Goal: Use online tool/utility: Utilize a website feature to perform a specific function

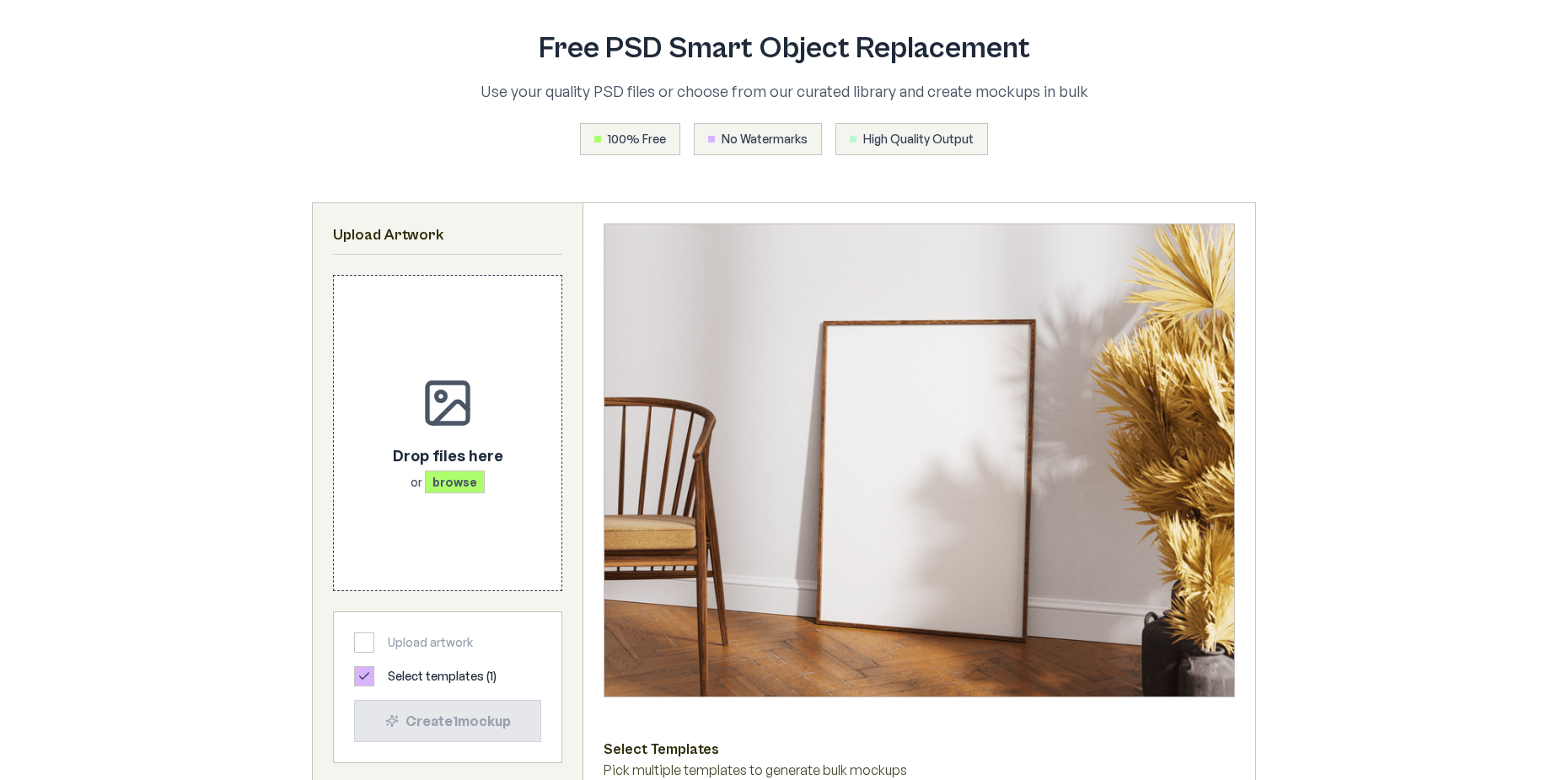
scroll to position [591, 0]
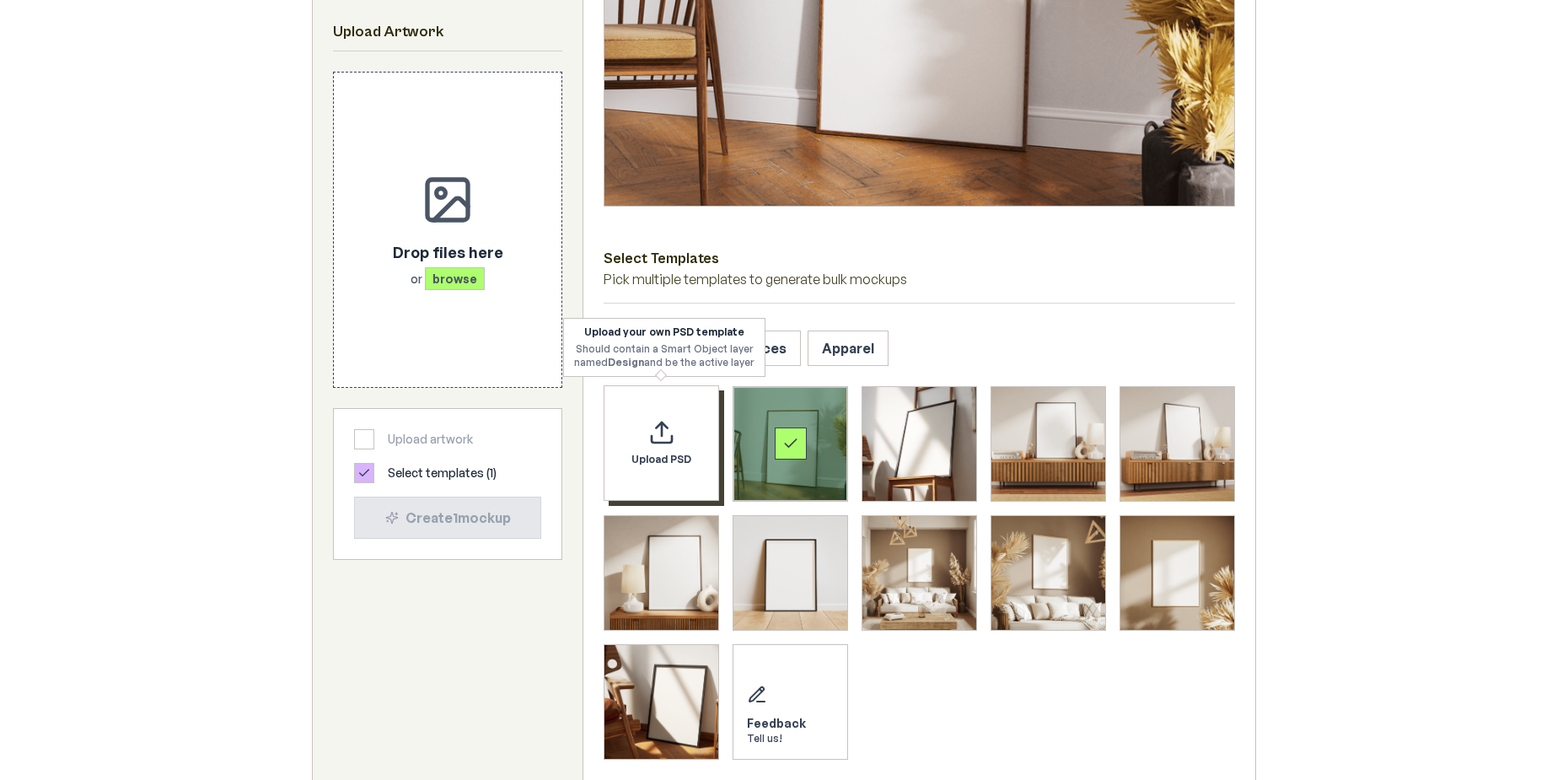
click at [690, 439] on div "Upload PSD" at bounding box center [661, 443] width 116 height 116
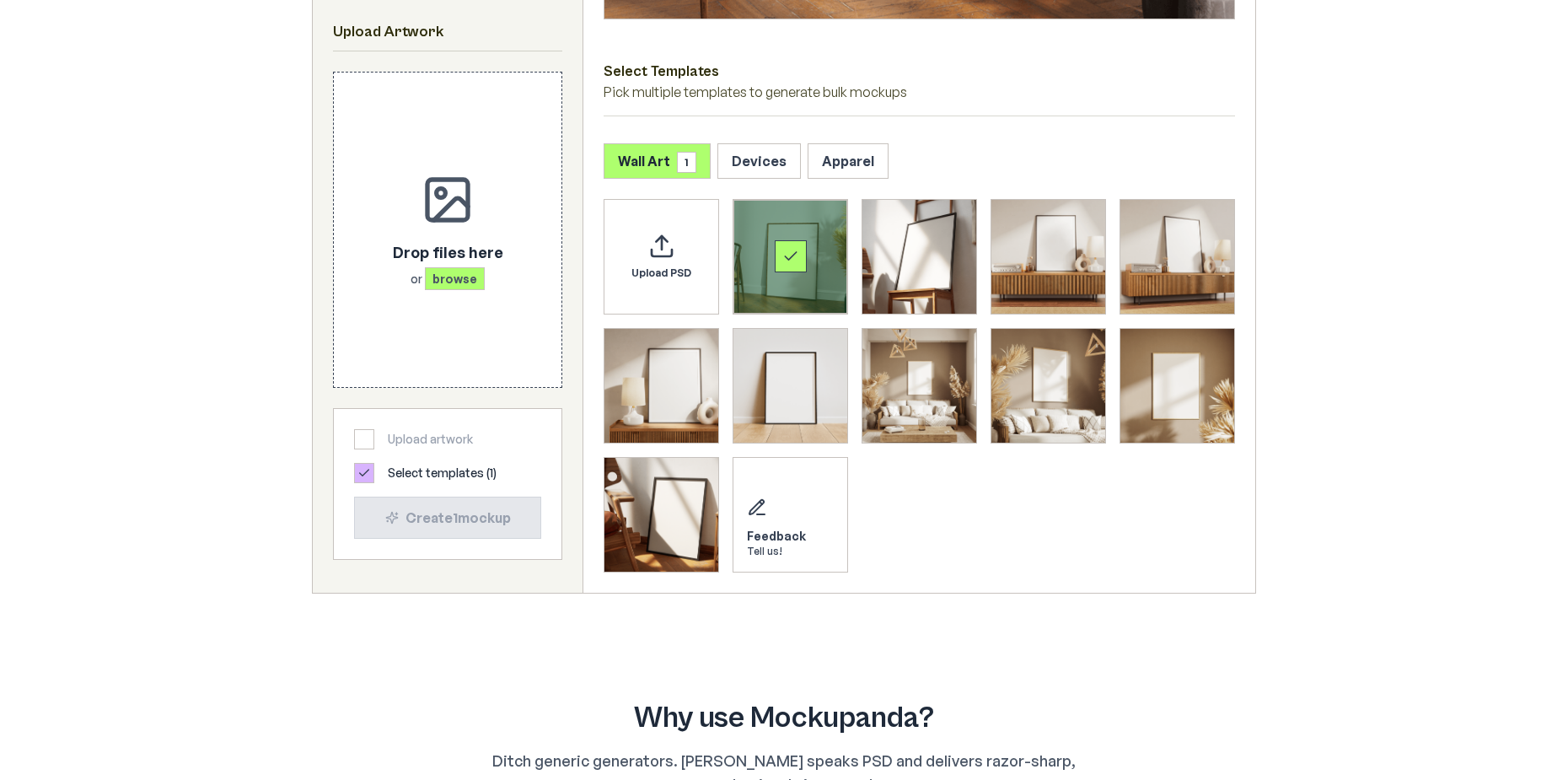
scroll to position [843, 0]
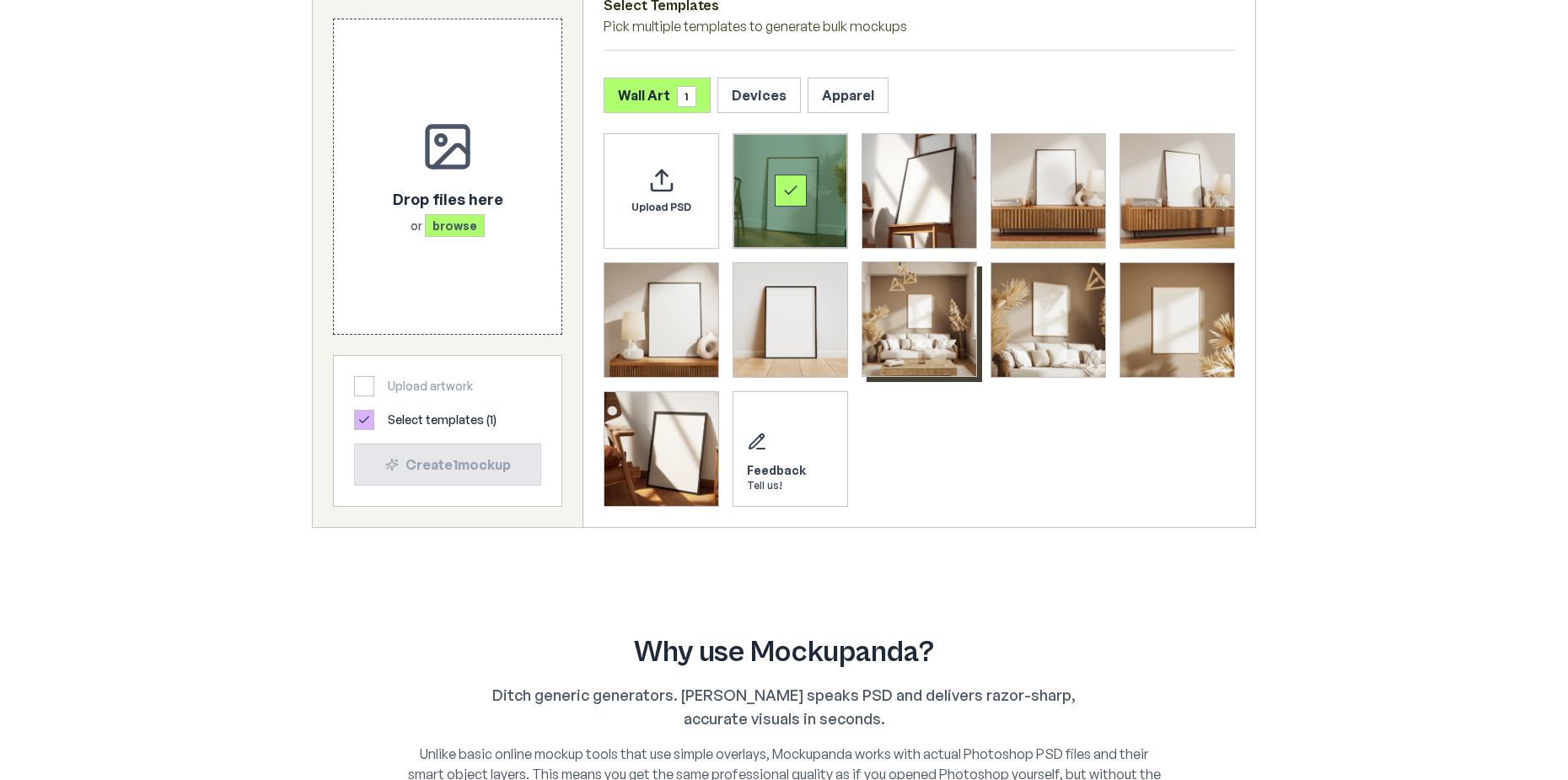
click at [923, 324] on img "Select template Framed Poster 7" at bounding box center [920, 319] width 114 height 114
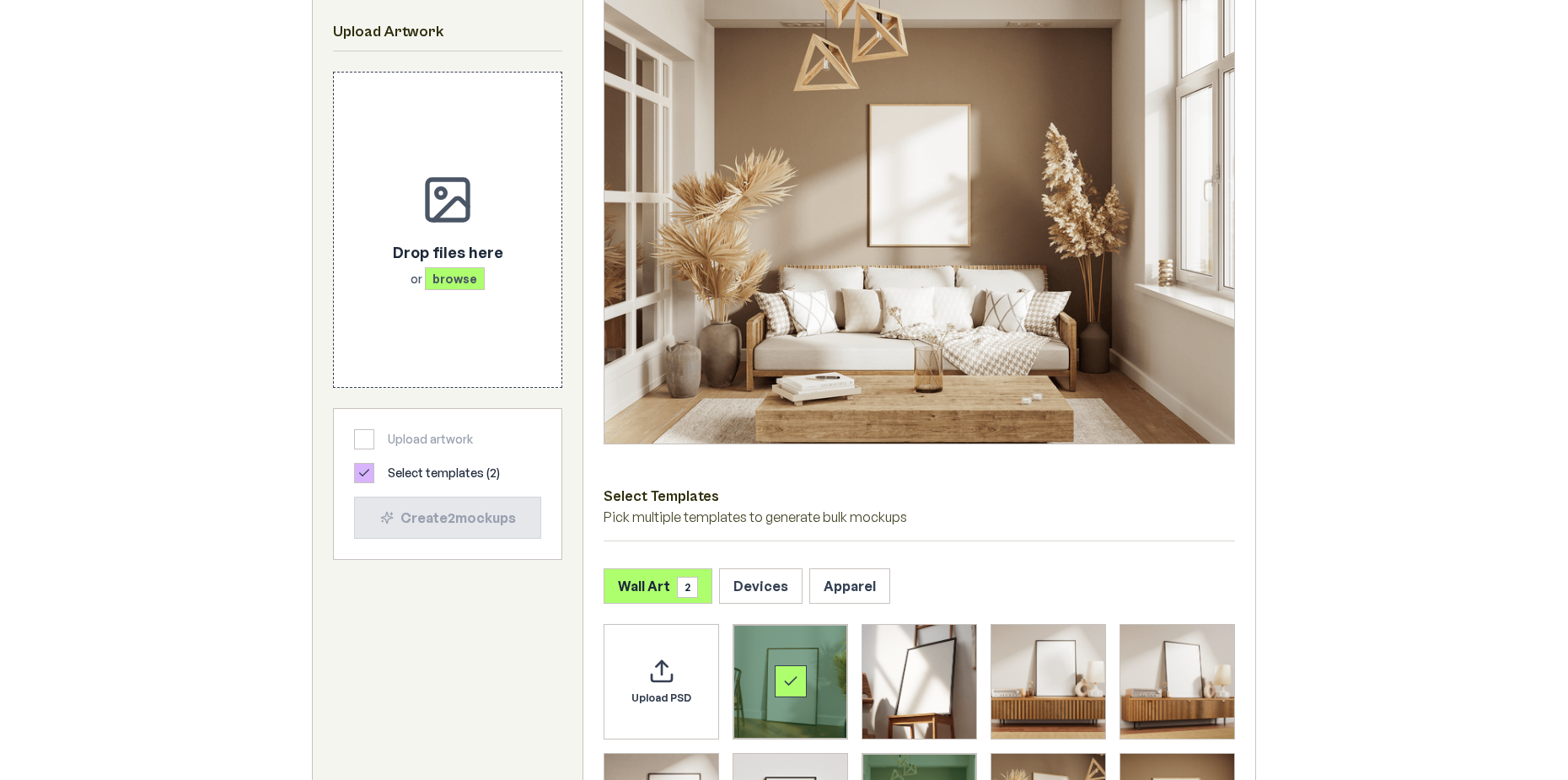
scroll to position [338, 0]
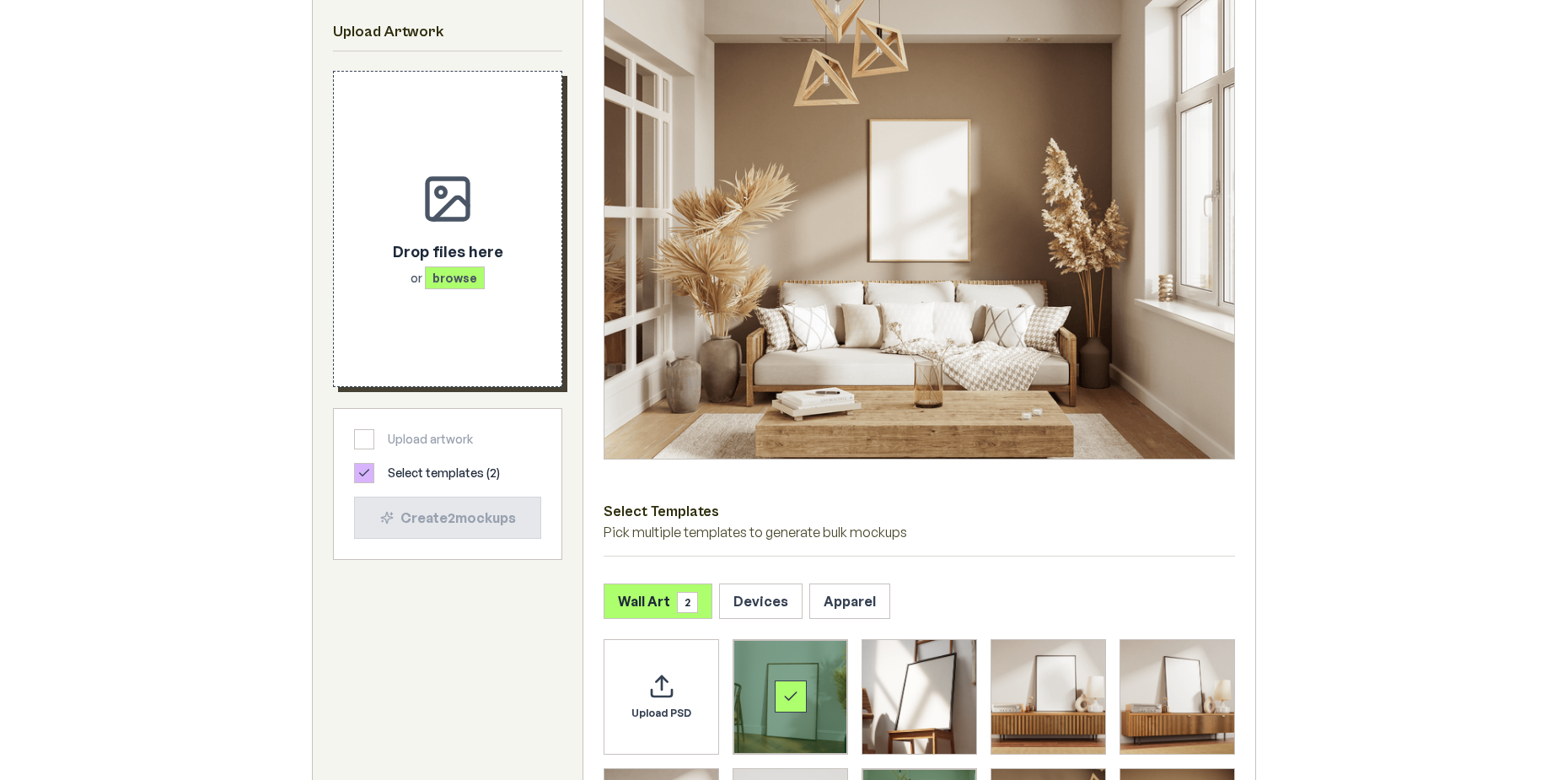
click at [464, 270] on span "browse" at bounding box center [454, 278] width 60 height 23
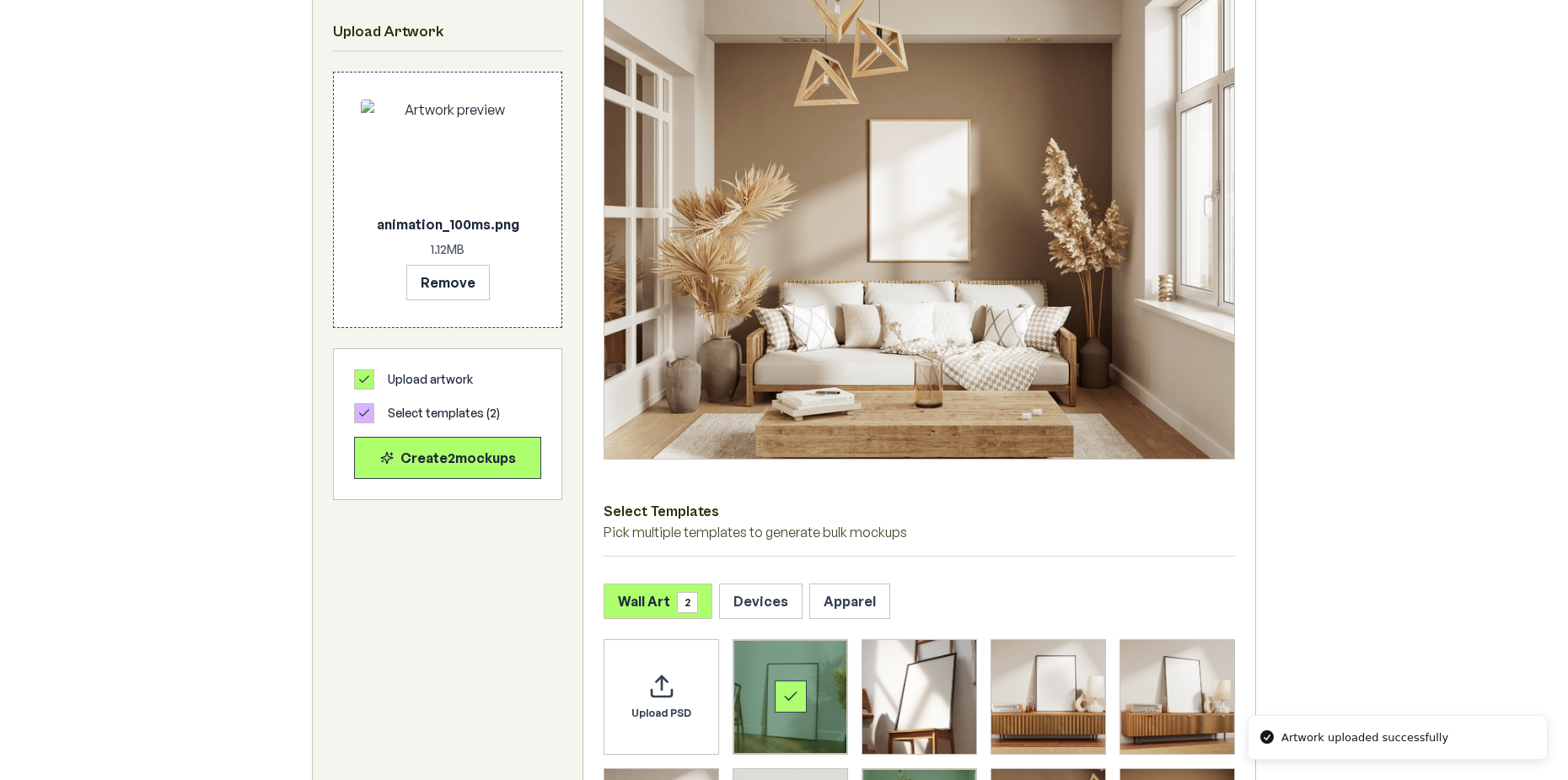
click at [899, 220] on img at bounding box center [919, 222] width 630 height 472
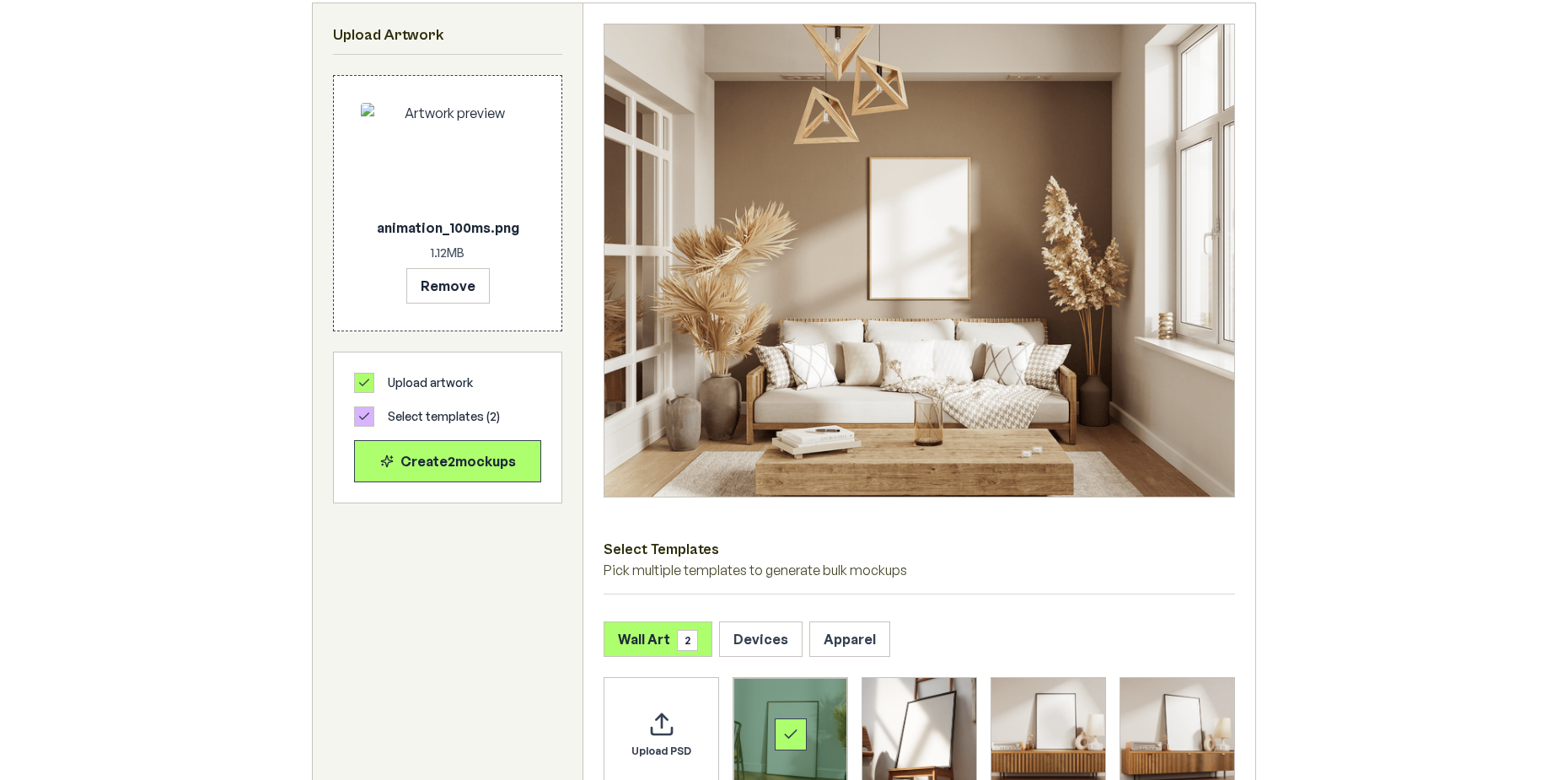
scroll to position [260, 0]
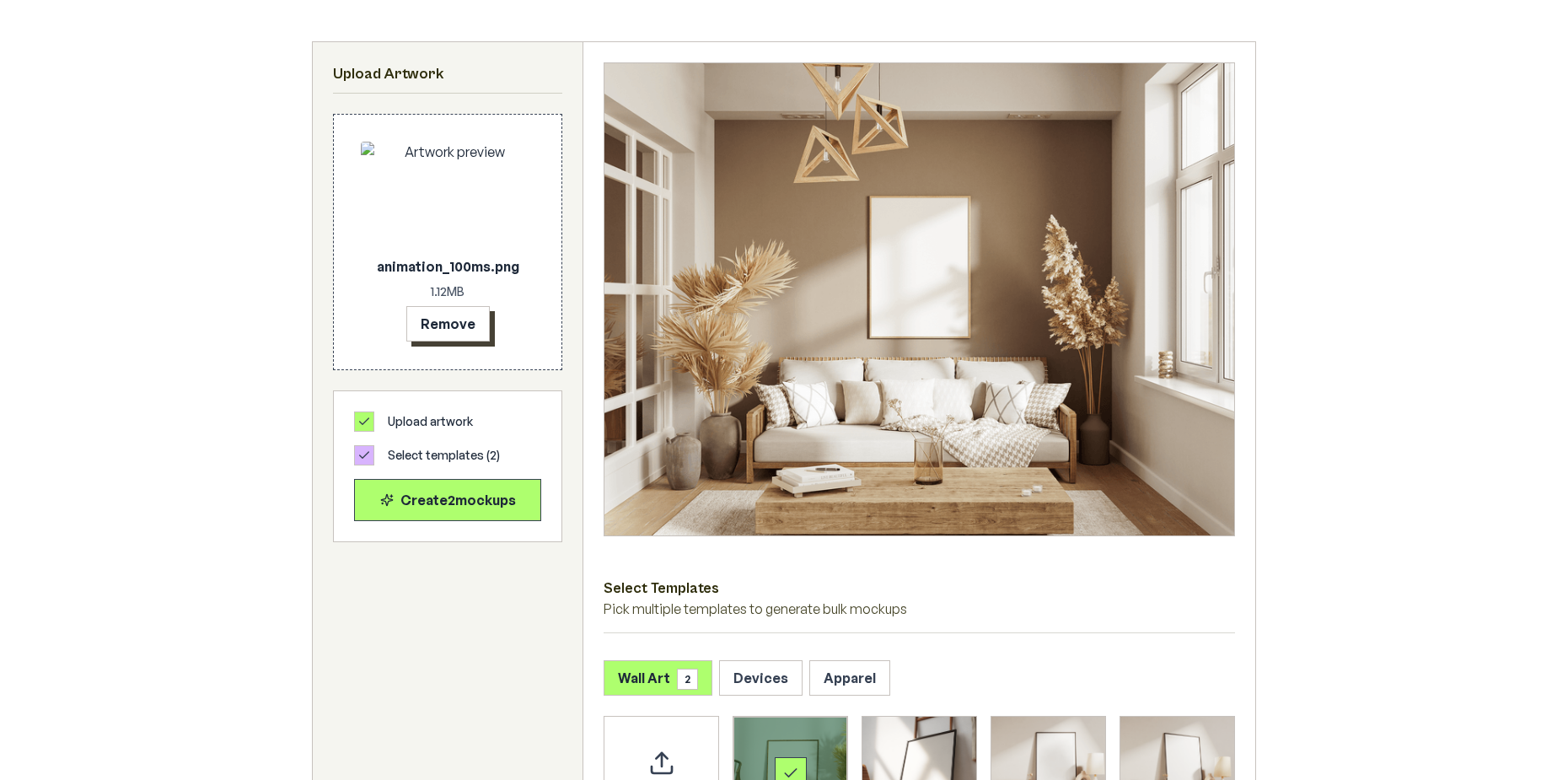
click at [464, 328] on button "Remove" at bounding box center [448, 324] width 84 height 36
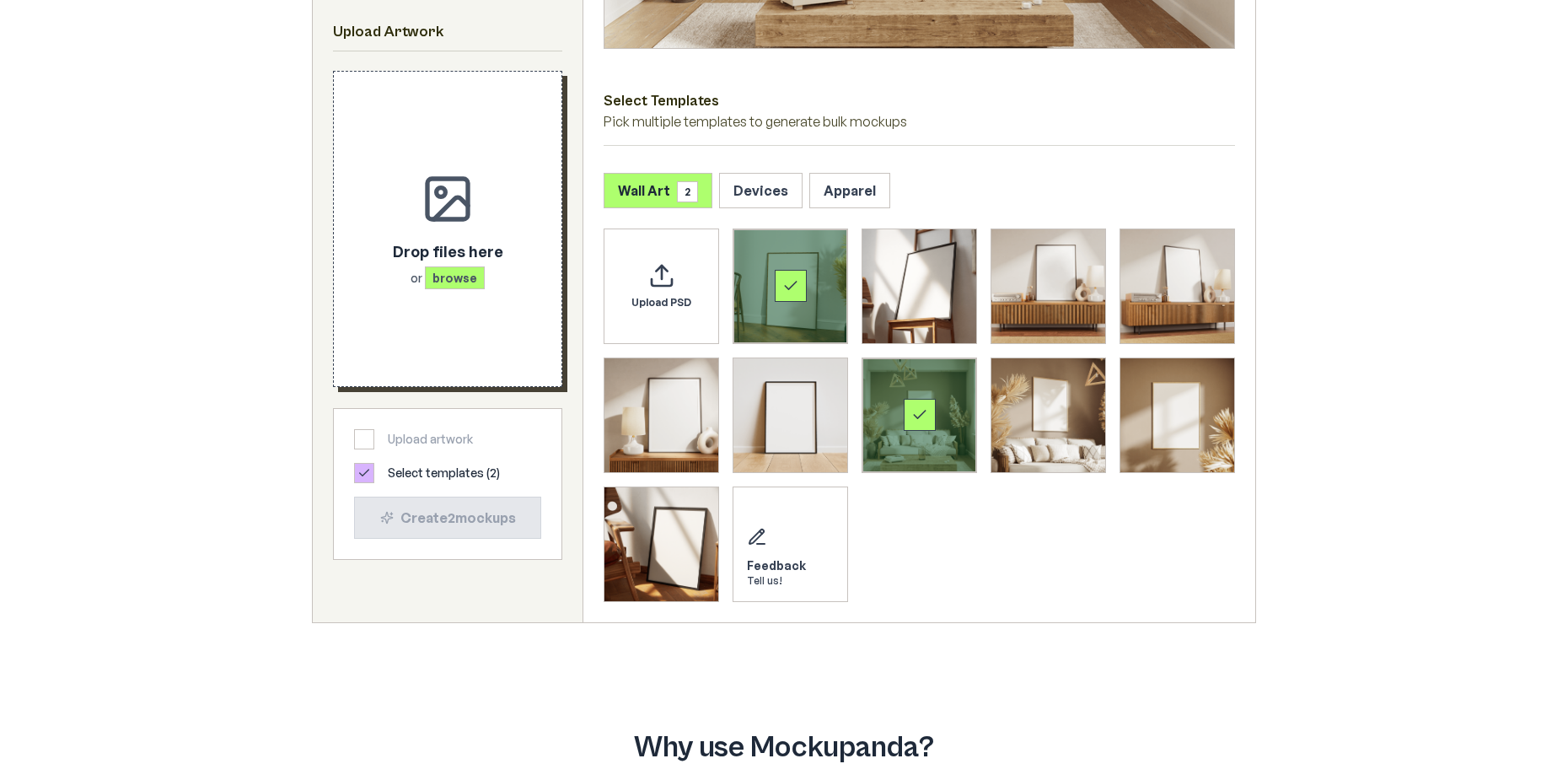
scroll to position [851, 0]
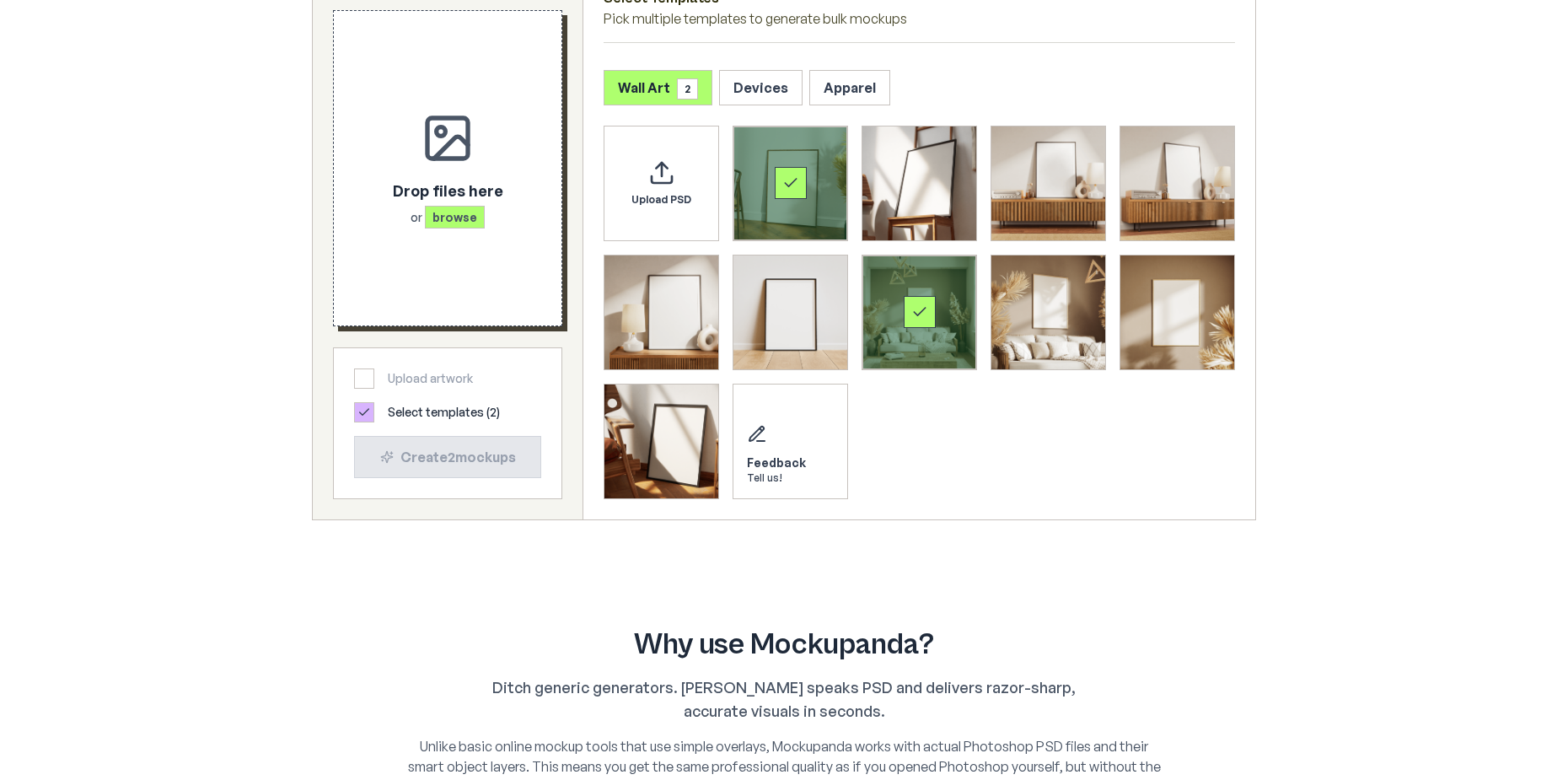
click at [926, 294] on div "Select template Framed Poster 7" at bounding box center [920, 313] width 114 height 114
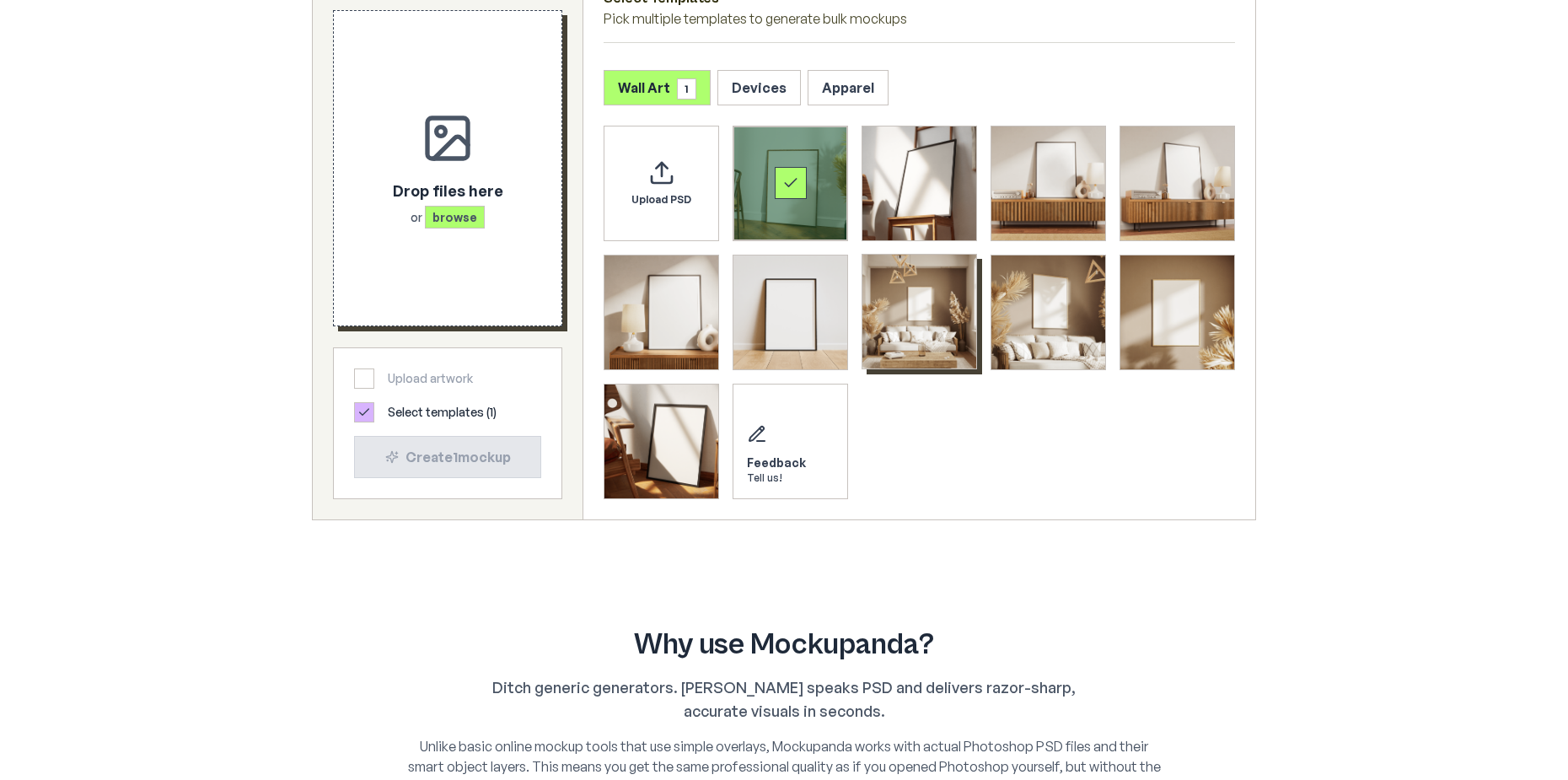
click at [796, 180] on icon "Select template Framed Poster" at bounding box center [791, 183] width 17 height 17
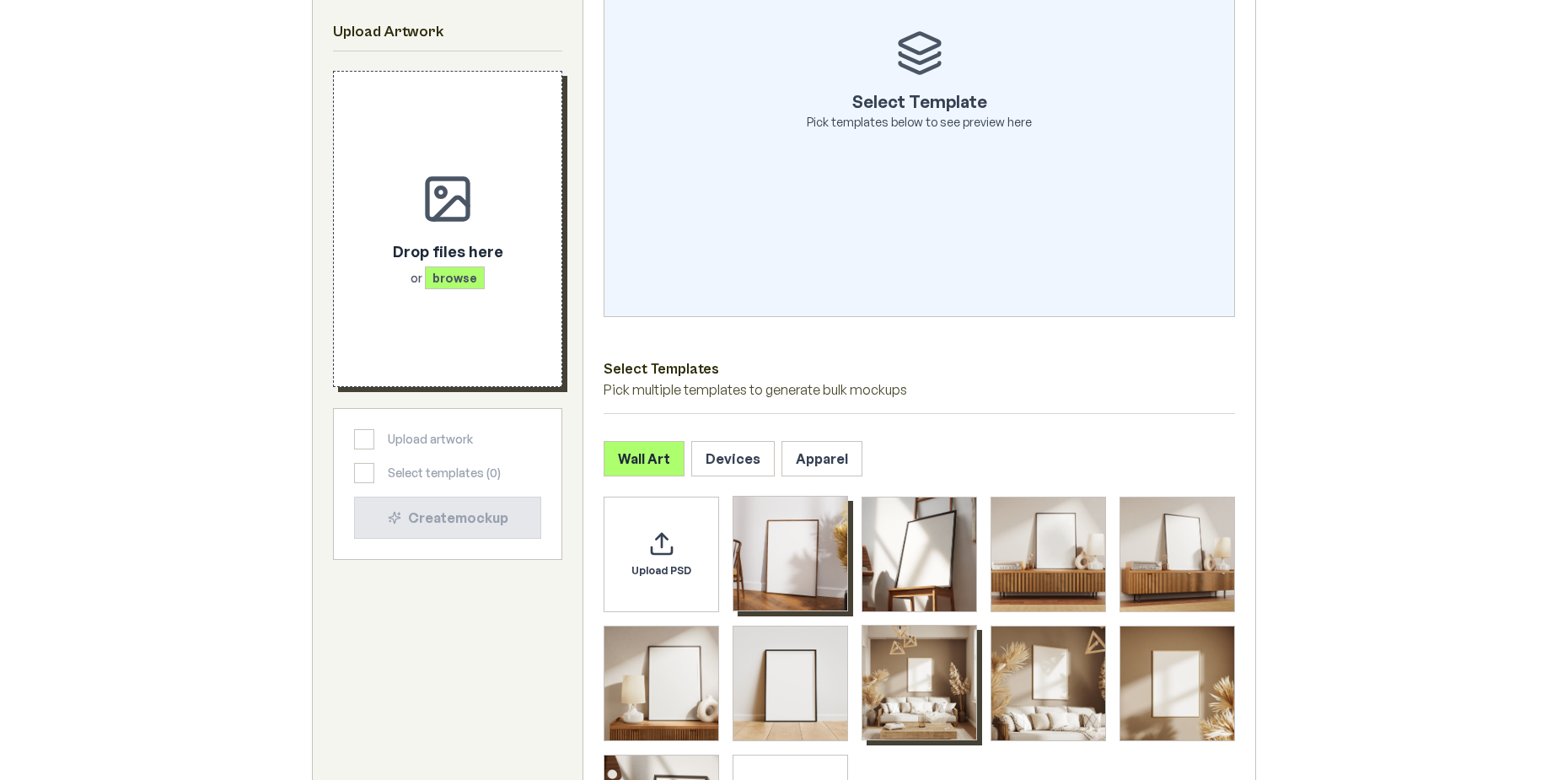
scroll to position [345, 0]
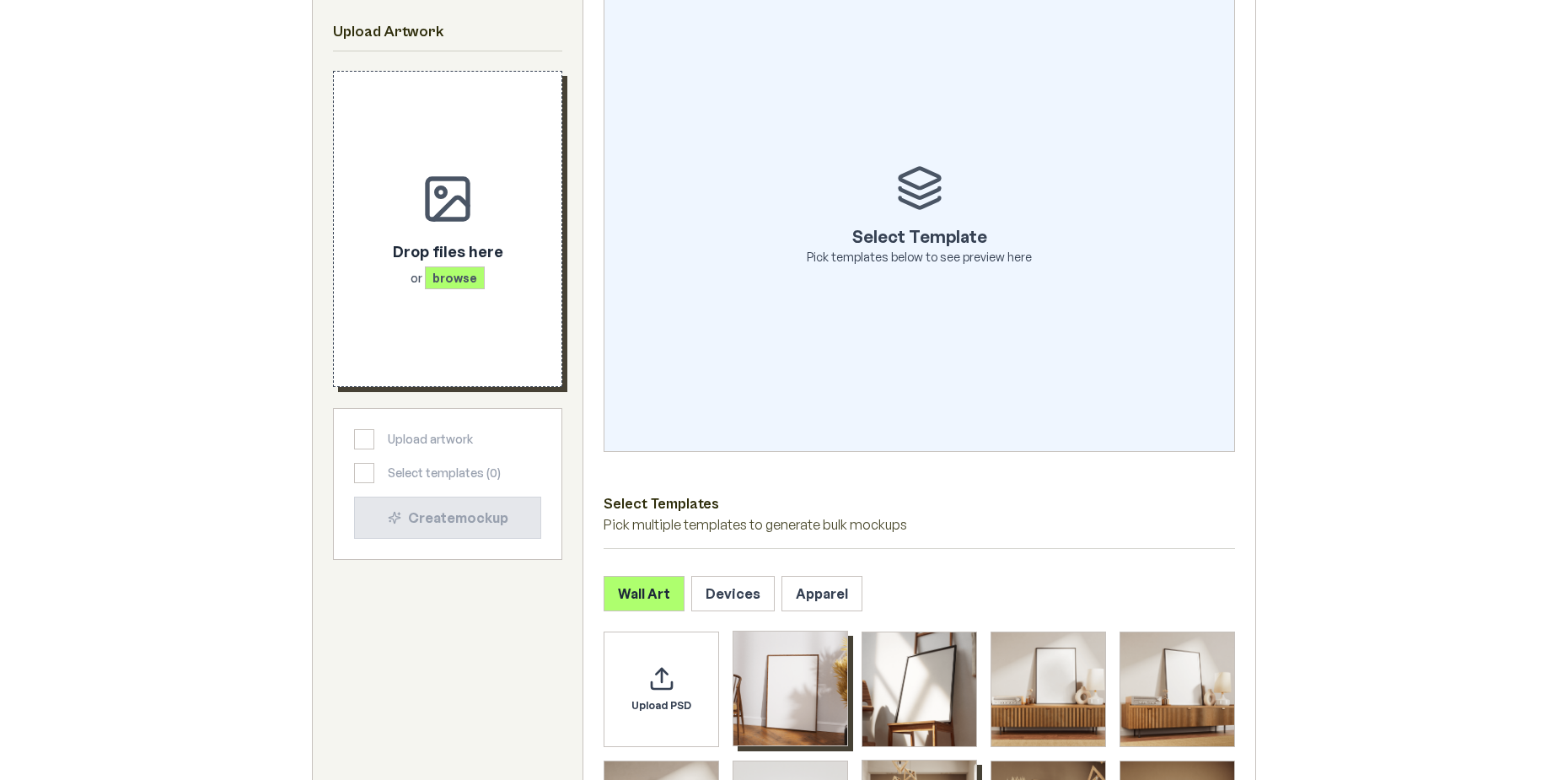
click at [777, 703] on img "Select template Framed Poster" at bounding box center [791, 689] width 114 height 114
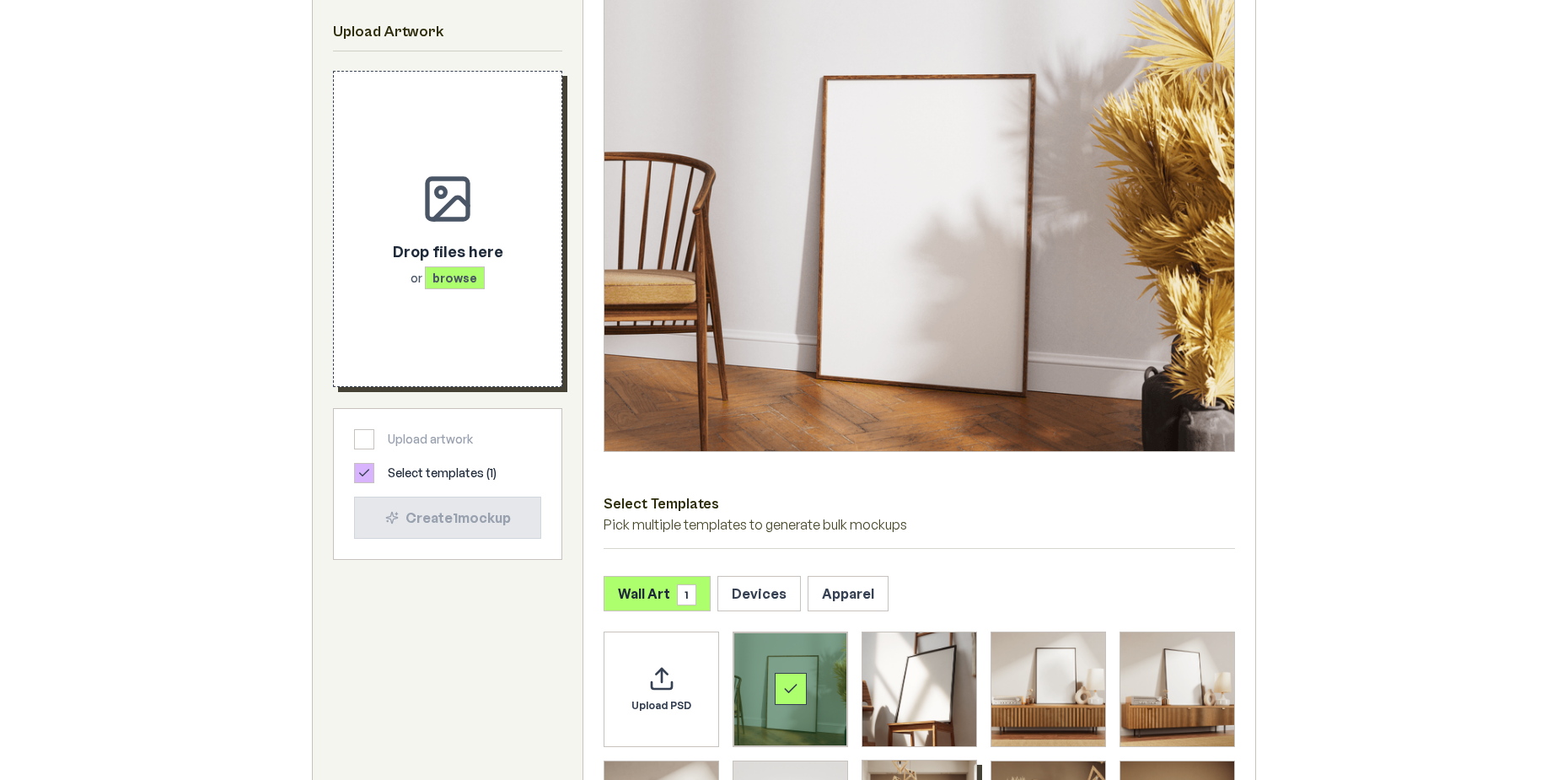
click at [444, 276] on span "browse" at bounding box center [454, 278] width 60 height 23
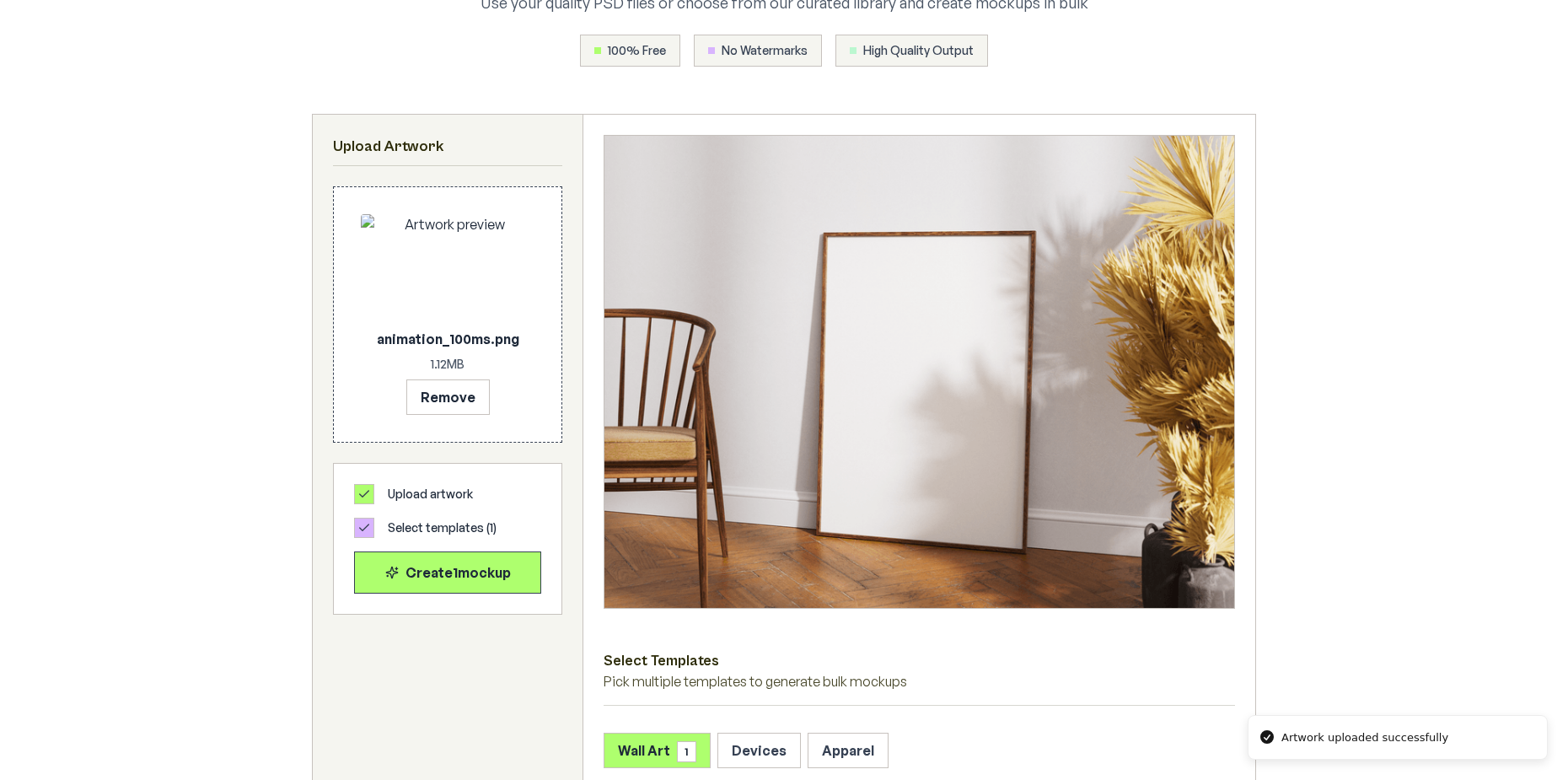
scroll to position [177, 0]
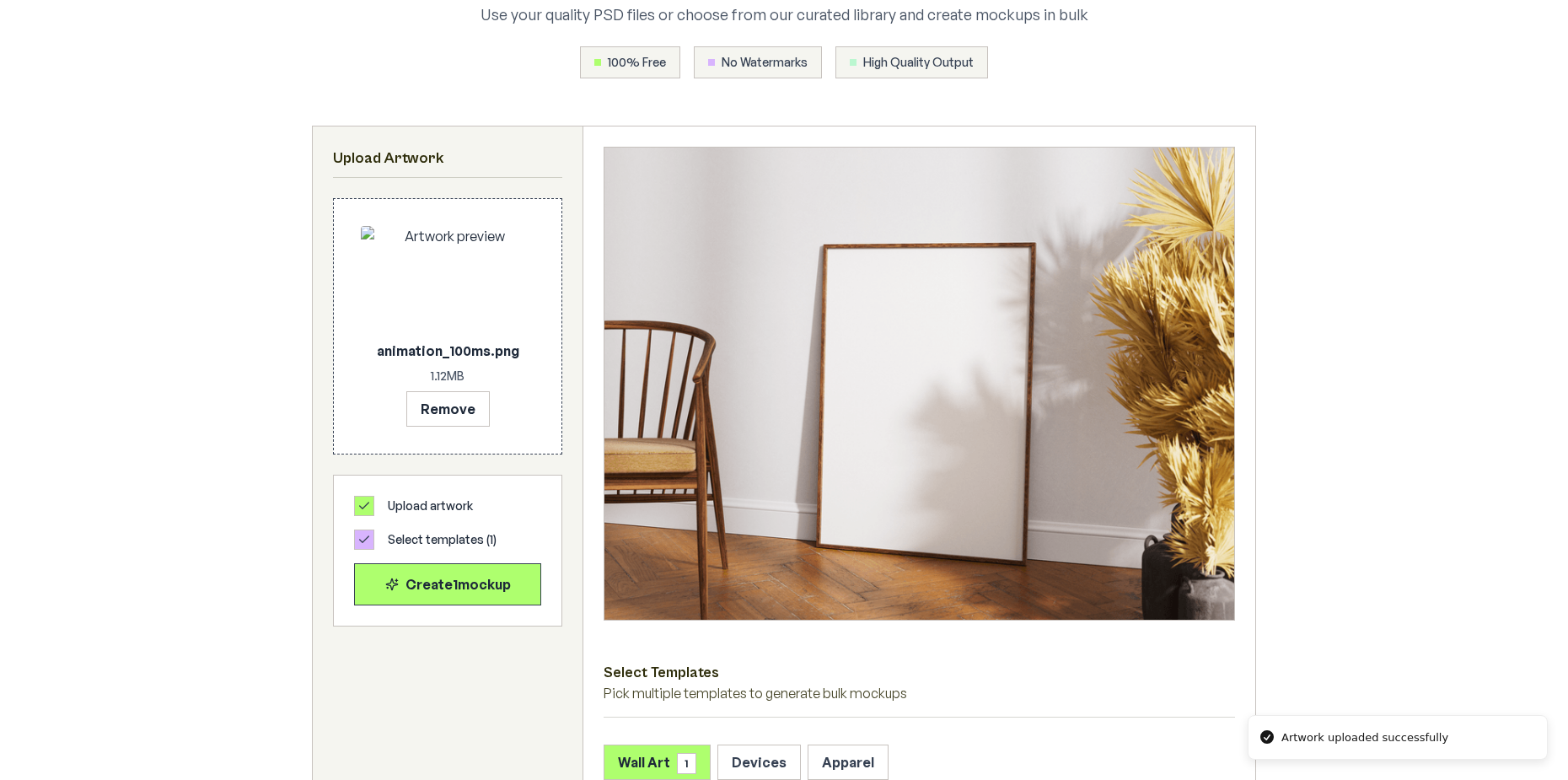
click at [888, 423] on img at bounding box center [919, 383] width 630 height 472
click at [465, 565] on button "Create 1 mockup" at bounding box center [448, 583] width 188 height 42
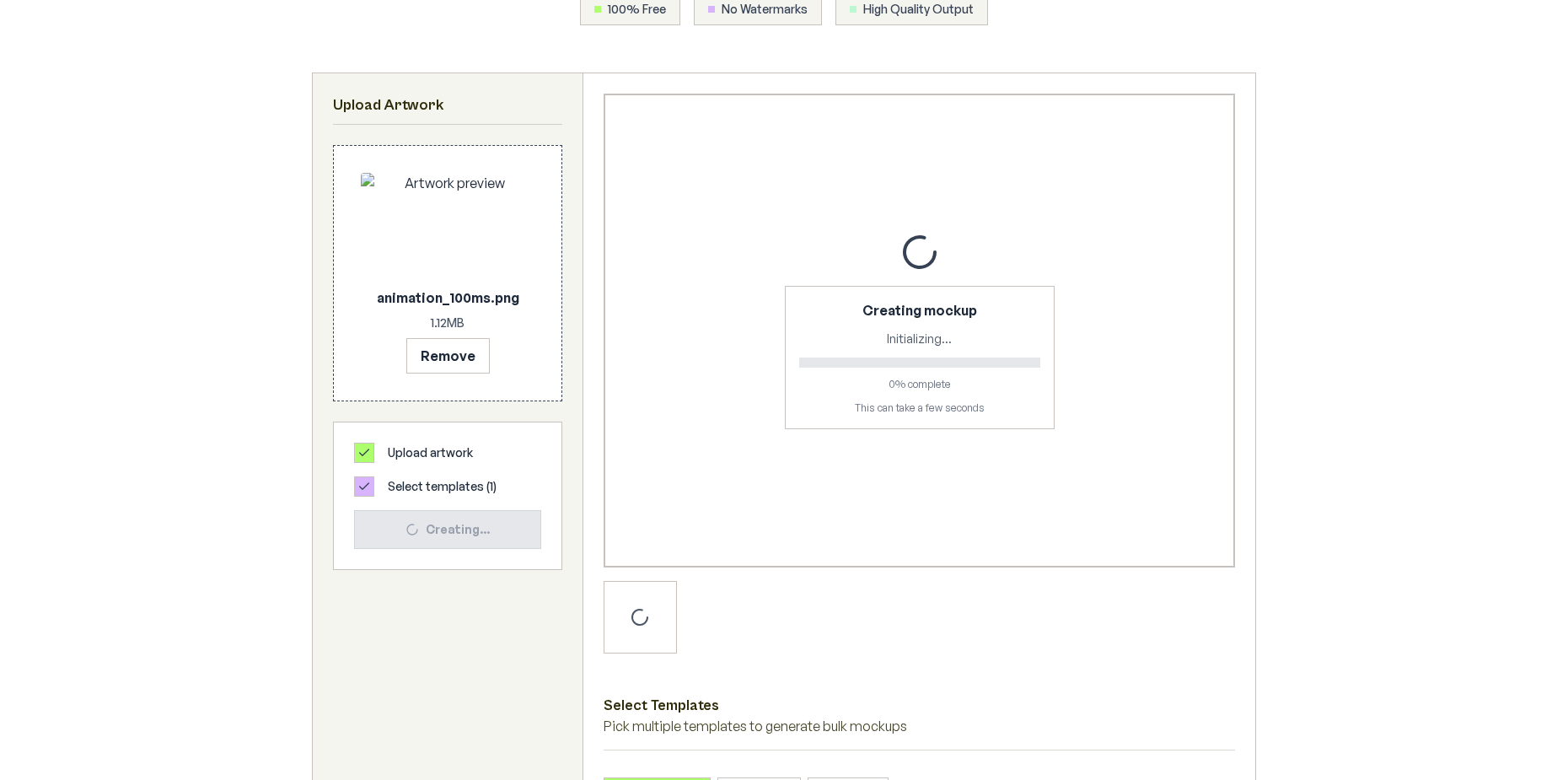
scroll to position [513, 0]
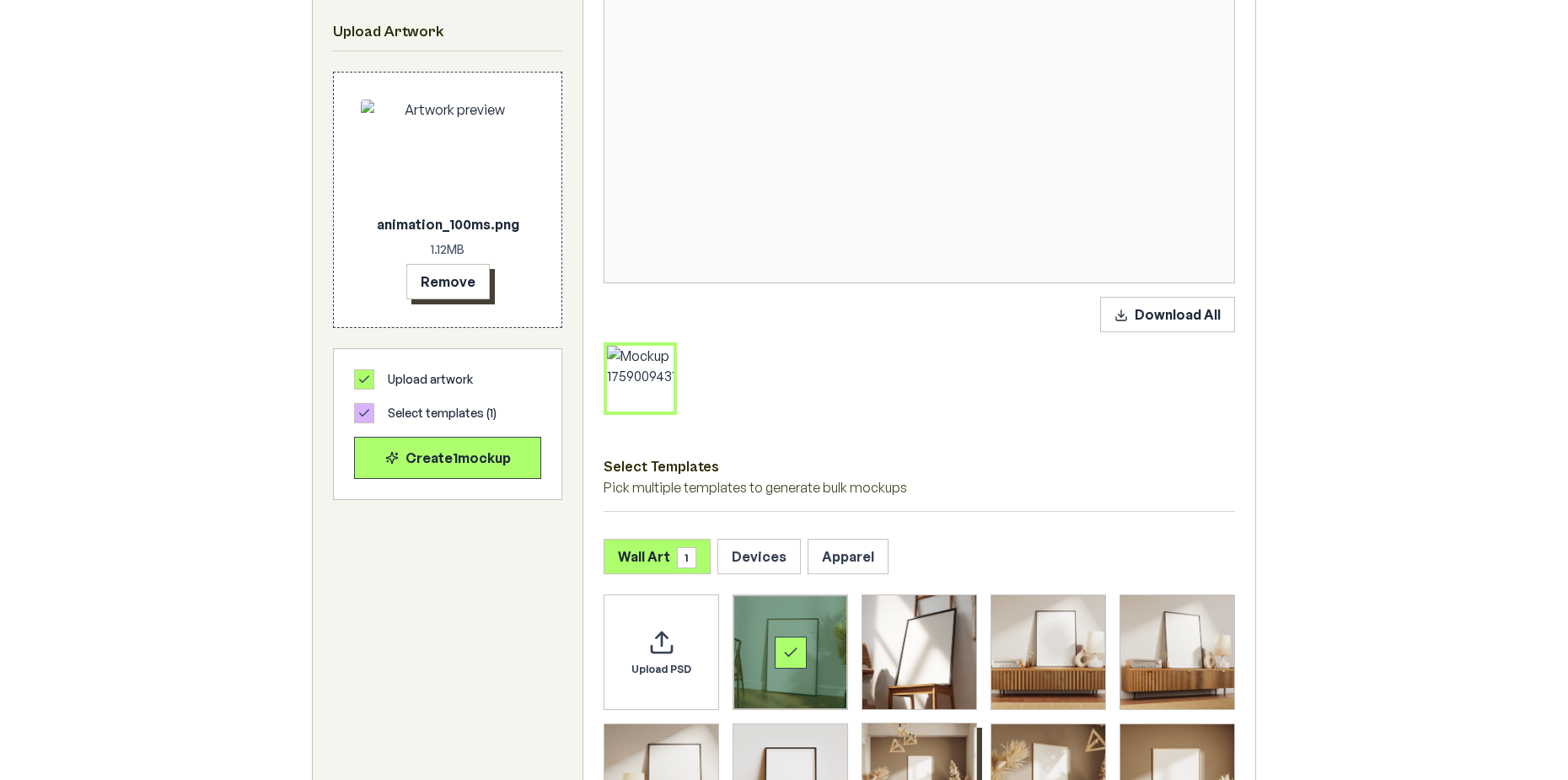
click at [454, 292] on button "Remove" at bounding box center [448, 281] width 84 height 36
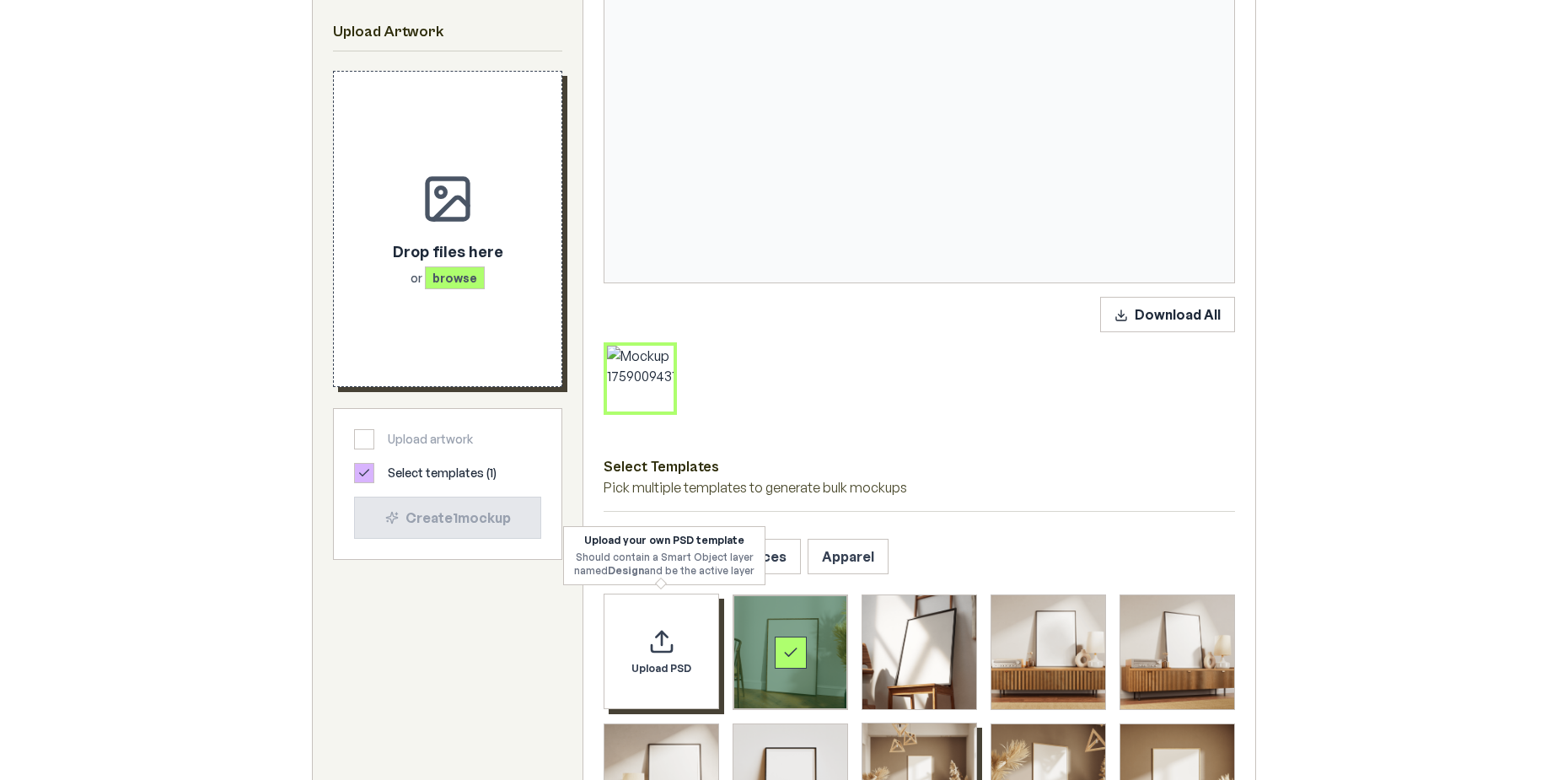
click at [681, 643] on div "Upload PSD" at bounding box center [661, 651] width 116 height 116
click at [433, 292] on div "Drop files here or browse" at bounding box center [447, 228] width 174 height 260
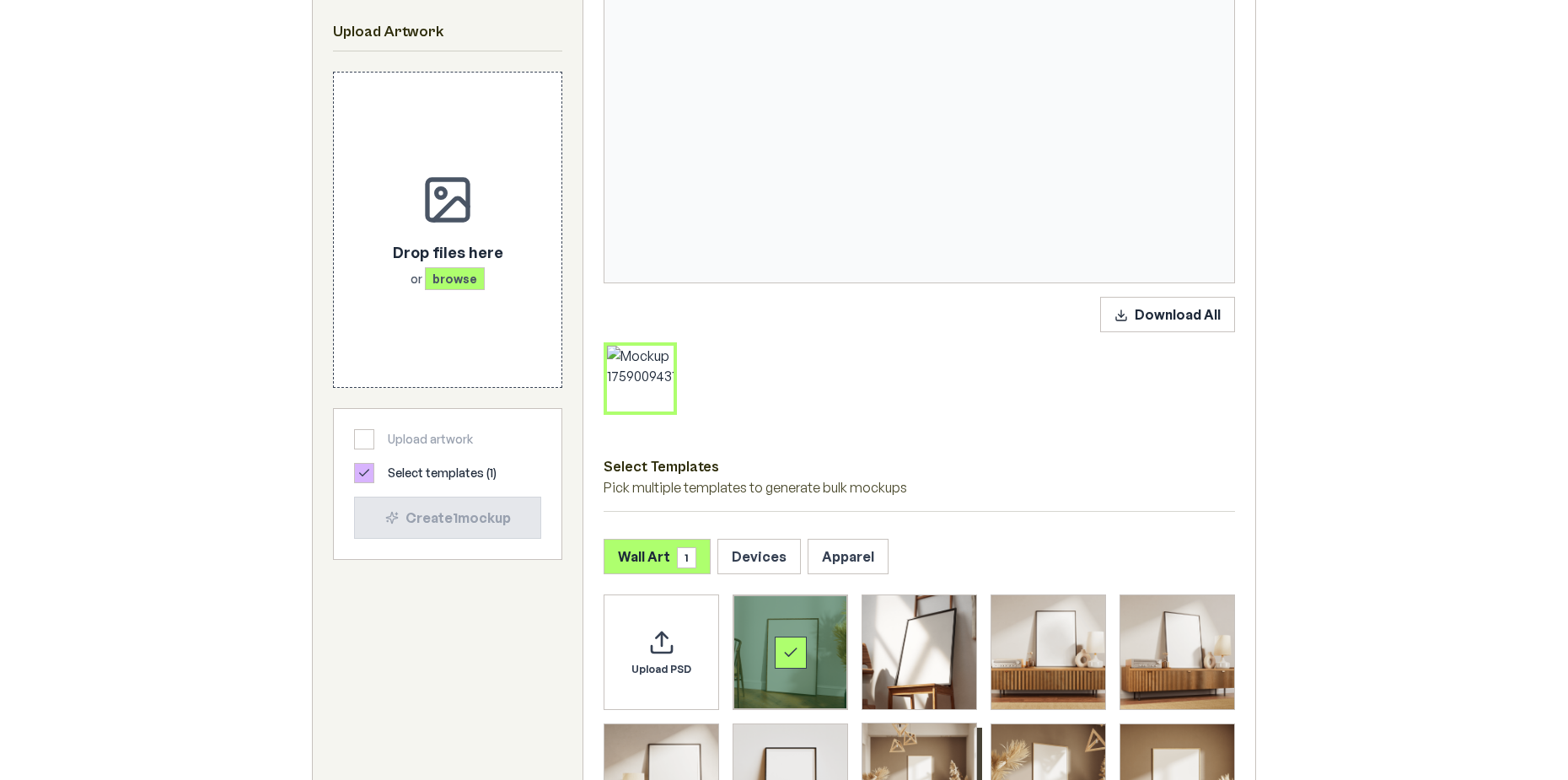
click at [433, 256] on p "Drop files here" at bounding box center [448, 251] width 110 height 24
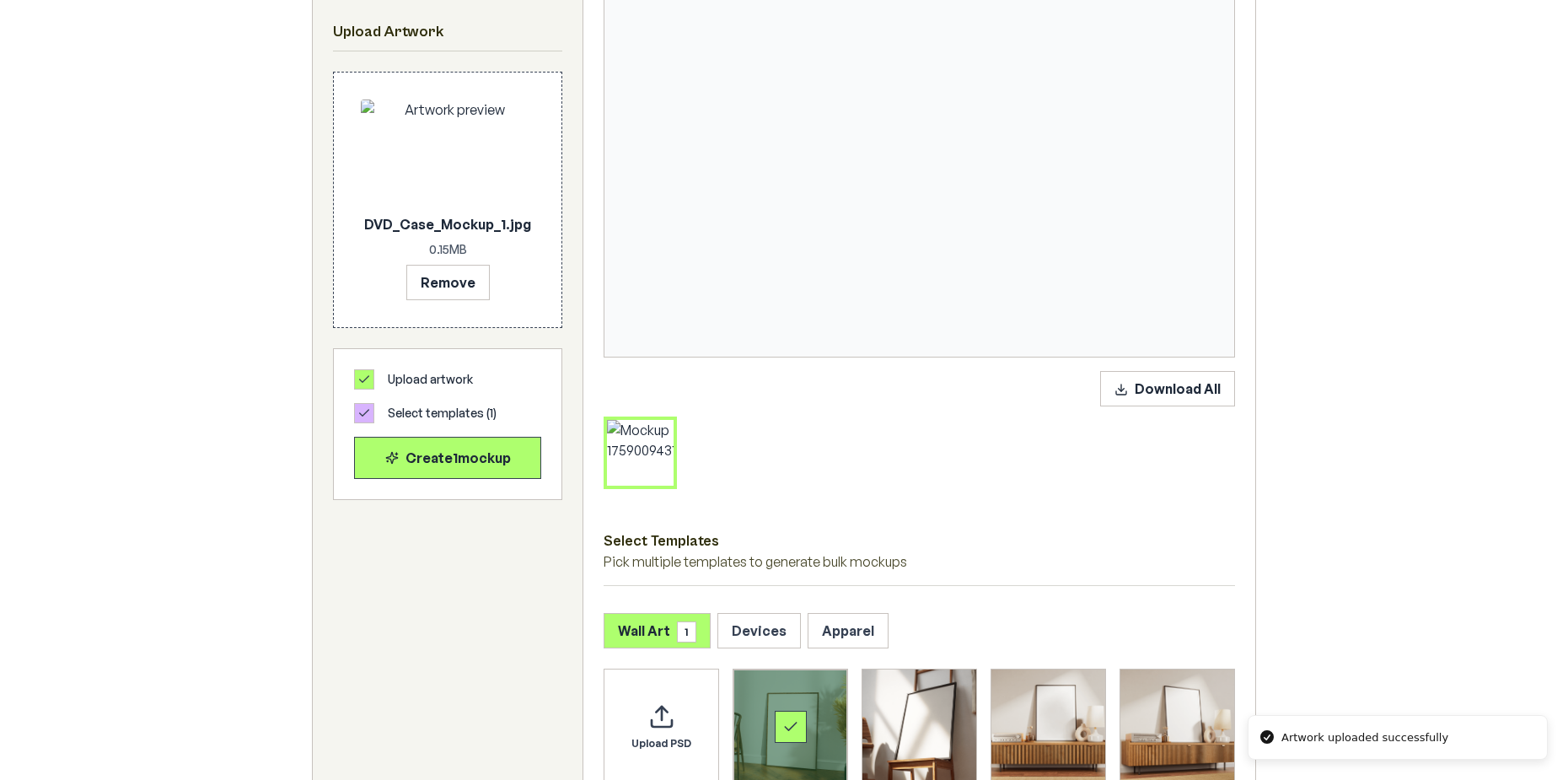
scroll to position [430, 0]
